Goal: Information Seeking & Learning: Learn about a topic

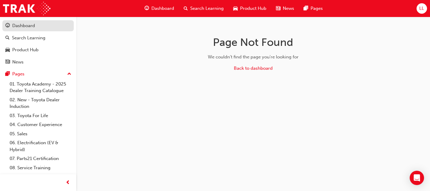
click at [17, 27] on div "Dashboard" at bounding box center [23, 25] width 23 height 7
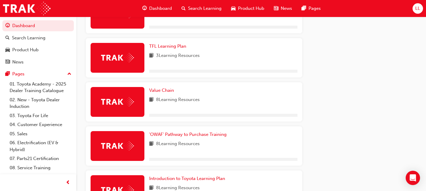
scroll to position [358, 0]
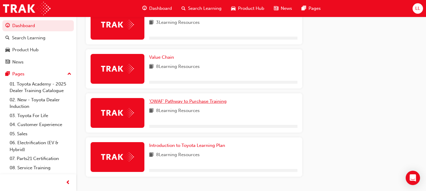
click at [191, 102] on span "'OWAF' Pathway to Purchase Training" at bounding box center [187, 101] width 77 height 5
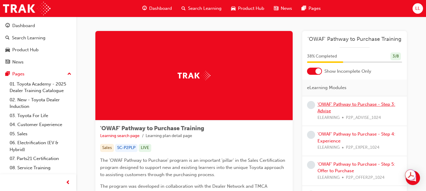
click at [320, 106] on link "'OWAF' Pathway to Purchase - Step 3: Advise" at bounding box center [356, 108] width 78 height 12
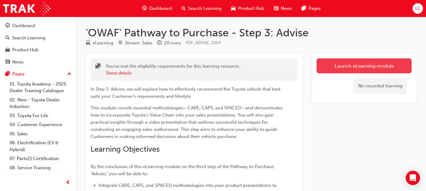
click at [340, 69] on link "Launch eLearning module" at bounding box center [363, 66] width 95 height 15
